Goal: Information Seeking & Learning: Learn about a topic

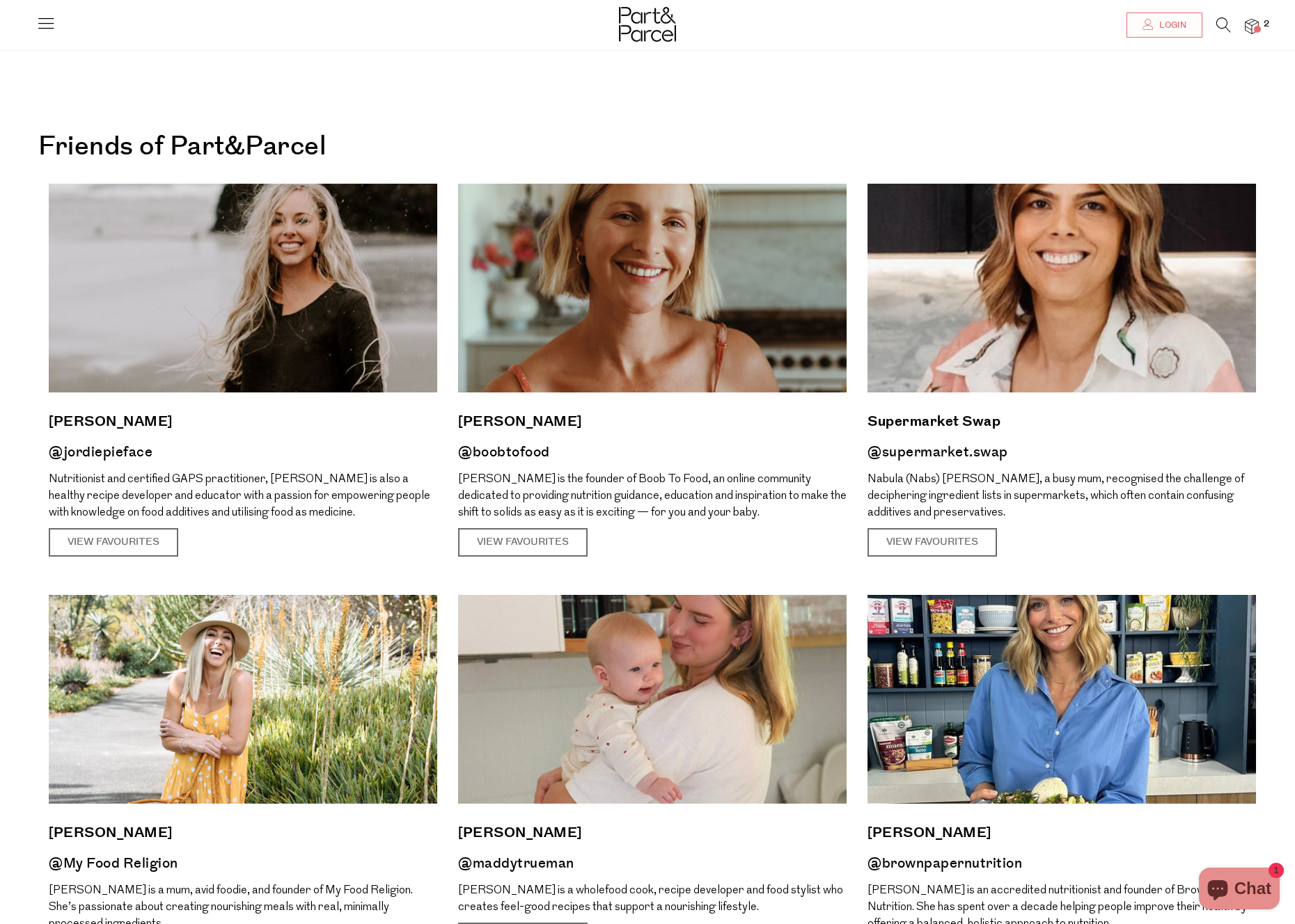
scroll to position [32, 0]
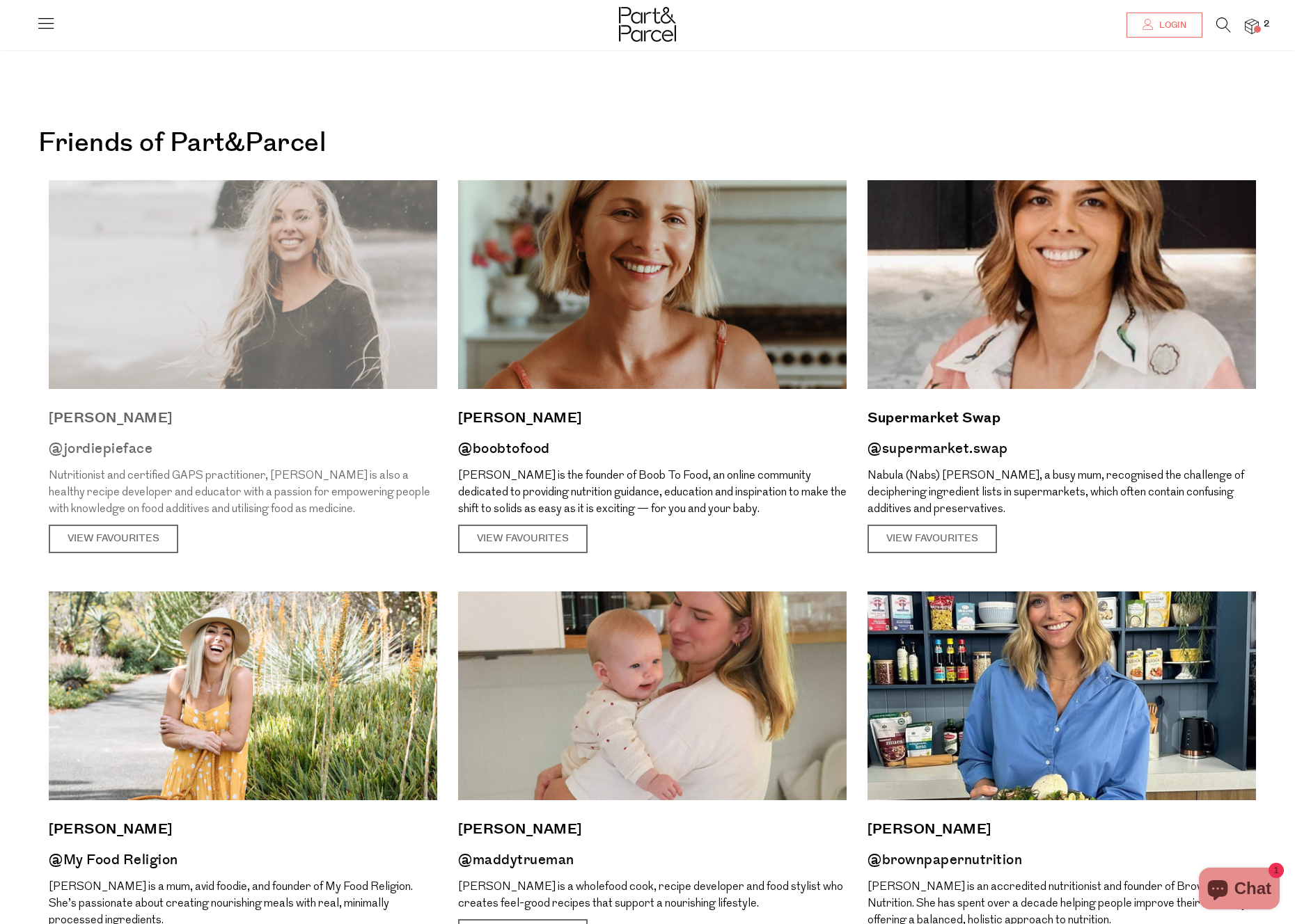
click at [320, 332] on img at bounding box center [243, 284] width 388 height 209
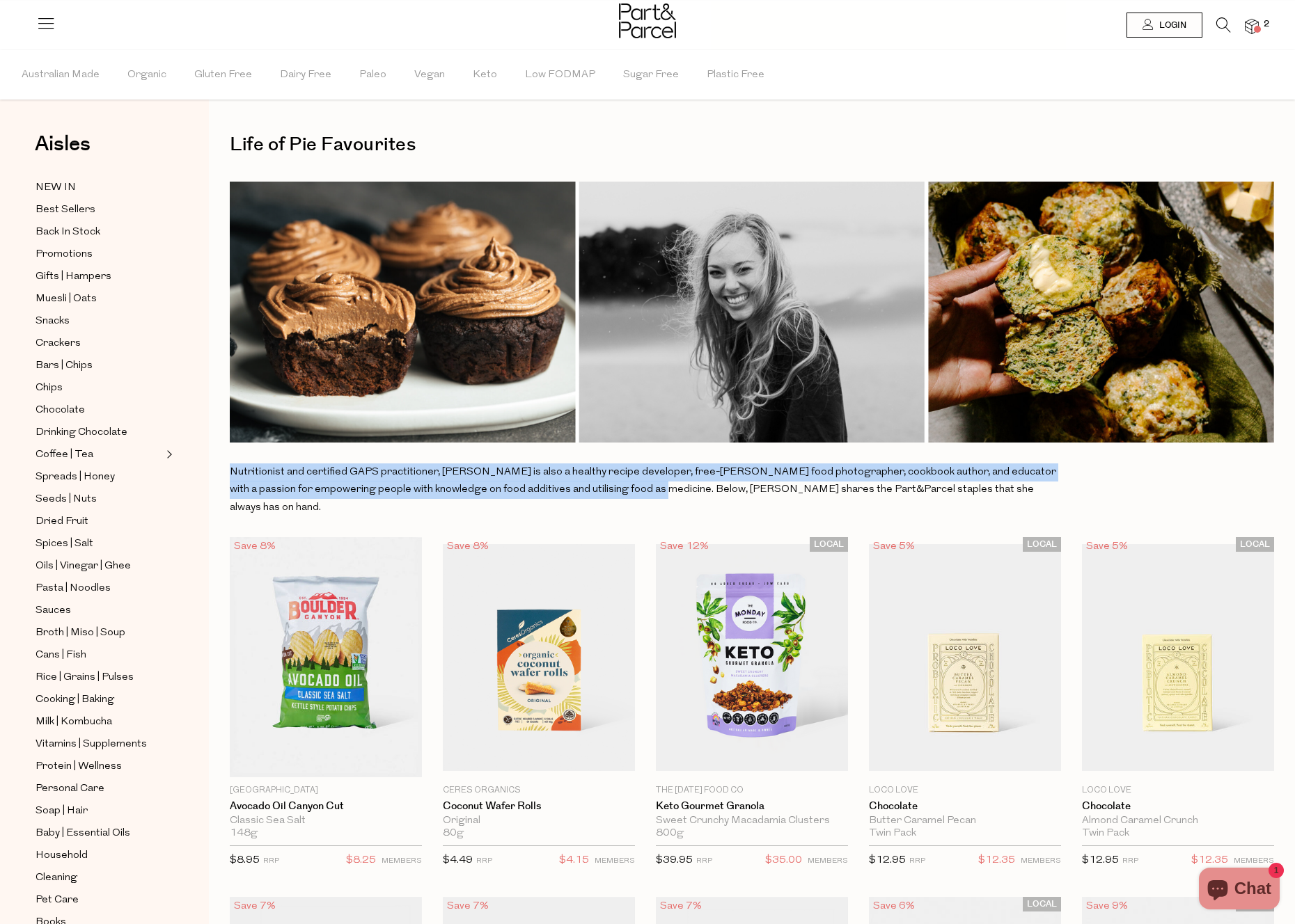
drag, startPoint x: 278, startPoint y: 462, endPoint x: 629, endPoint y: 496, distance: 352.6
click at [629, 496] on div "Life of Pie Favourites Nutritionist and certified GAPS practitioner, [PERSON_NA…" at bounding box center [752, 322] width 1044 height 387
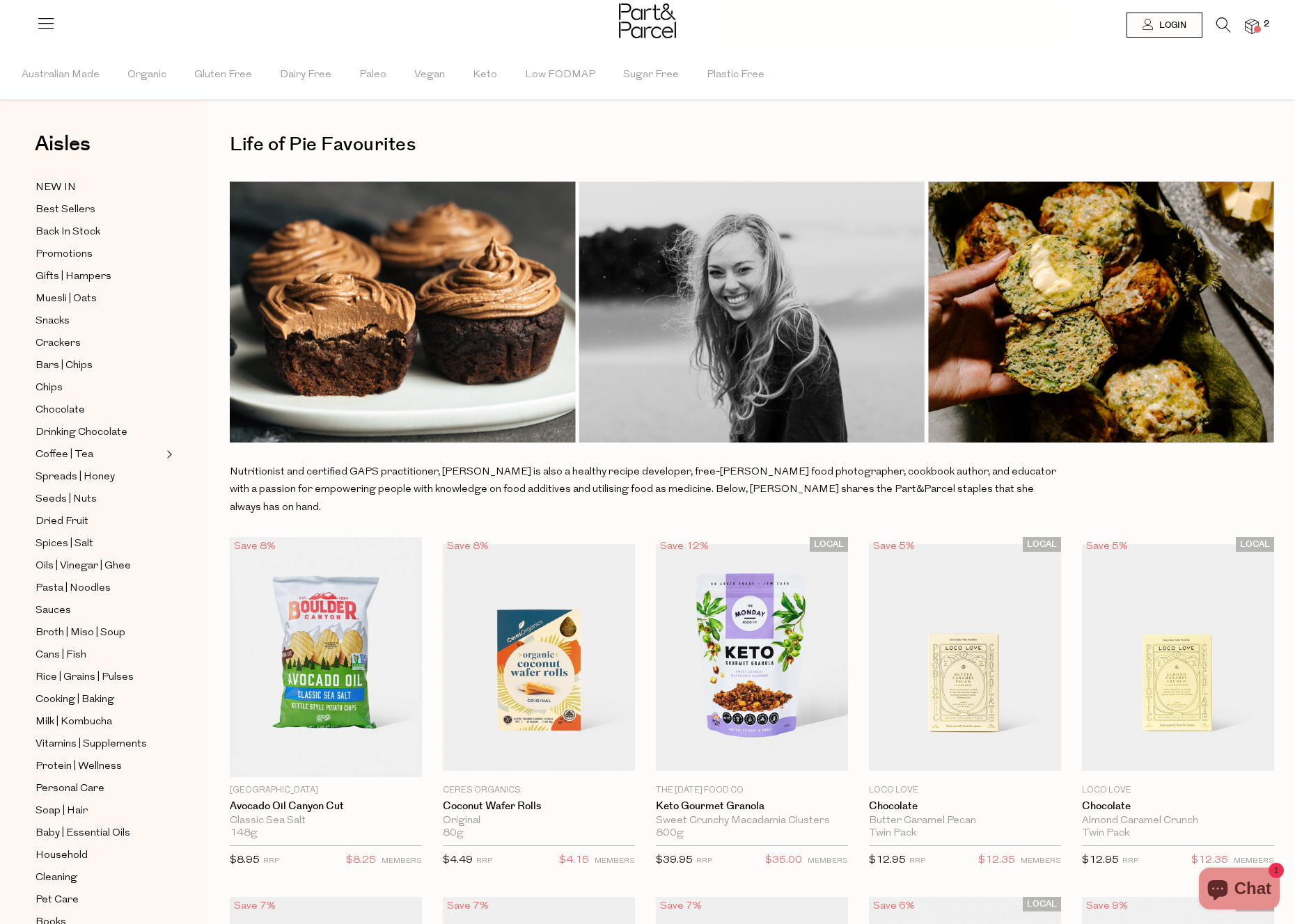
drag, startPoint x: 580, startPoint y: 477, endPoint x: 563, endPoint y: 476, distance: 17.0
click at [577, 477] on span "Nutritionist and certified GAPS practitioner, [PERSON_NAME] is also a healthy r…" at bounding box center [643, 490] width 826 height 46
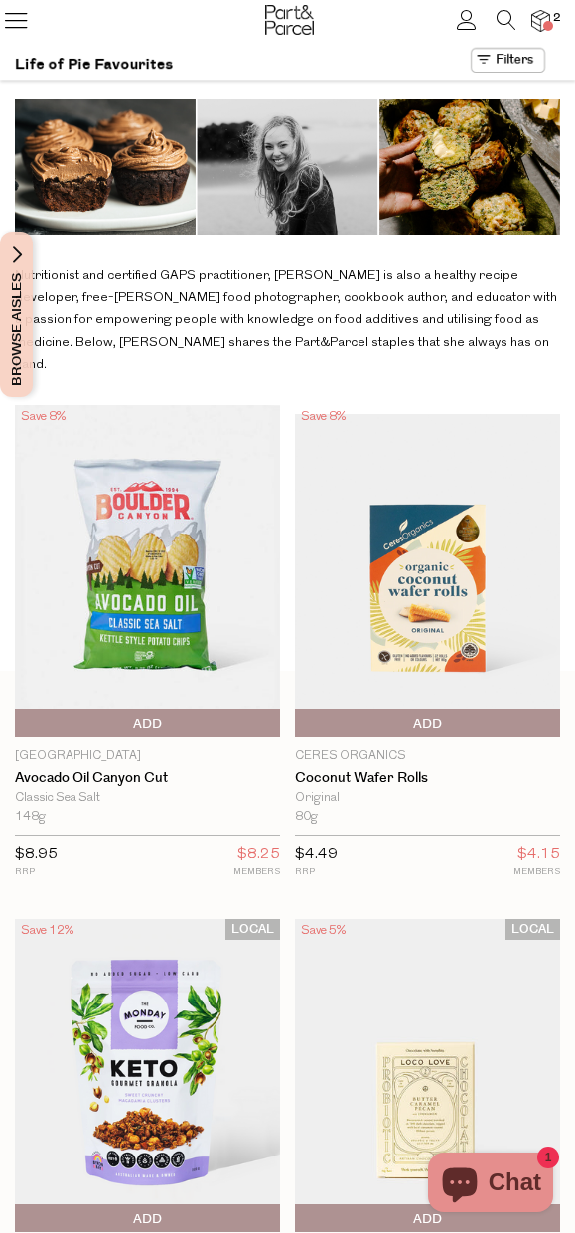
click at [421, 326] on span "Nutritionist and certified GAPS practitioner, [PERSON_NAME] is also a healthy r…" at bounding box center [286, 319] width 542 height 100
click at [360, 332] on div "Nutritionist and certified GAPS practitioner, [PERSON_NAME] is also a healthy r…" at bounding box center [287, 319] width 545 height 109
